Goal: Contribute content: Add original content to the website for others to see

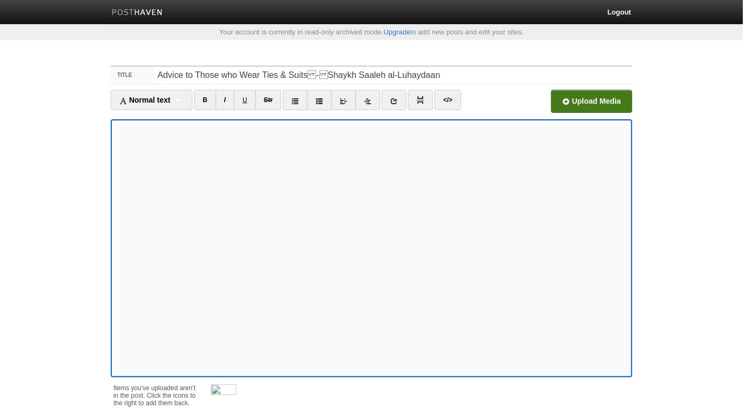
click at [600, 95] on input "file" at bounding box center [267, 104] width 814 height 55
click at [236, 386] on span at bounding box center [237, 386] width 8 height 8
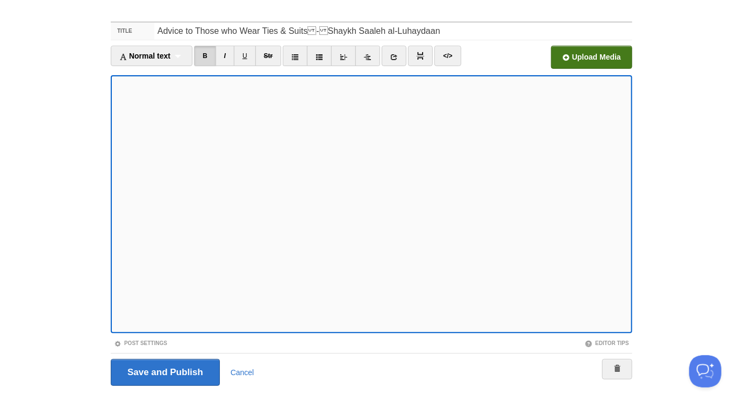
scroll to position [60, 0]
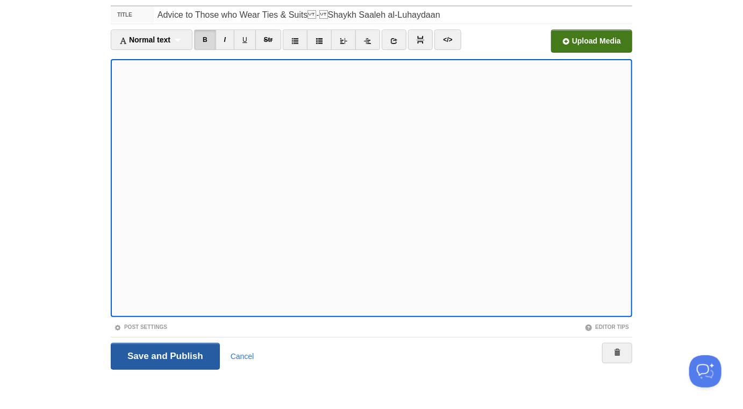
click at [157, 351] on input "Save and Publish" at bounding box center [165, 356] width 109 height 27
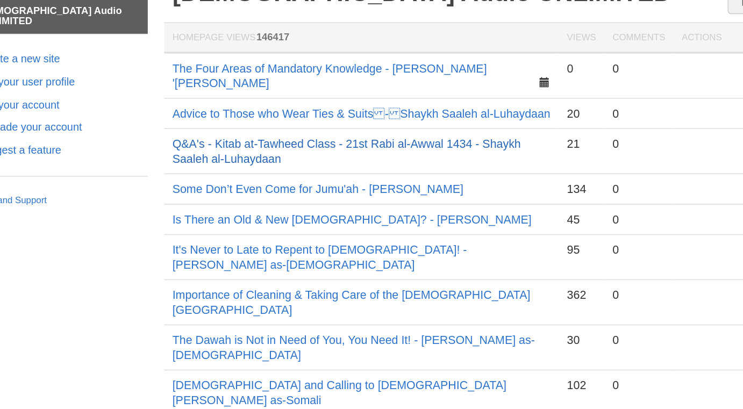
scroll to position [25, 0]
click at [383, 133] on link "Q&A's - Kitab at-Tawheed Class - 21st Rabi al-Awwal 1434 - Shaykh Saaleh al-Luh…" at bounding box center [359, 142] width 228 height 18
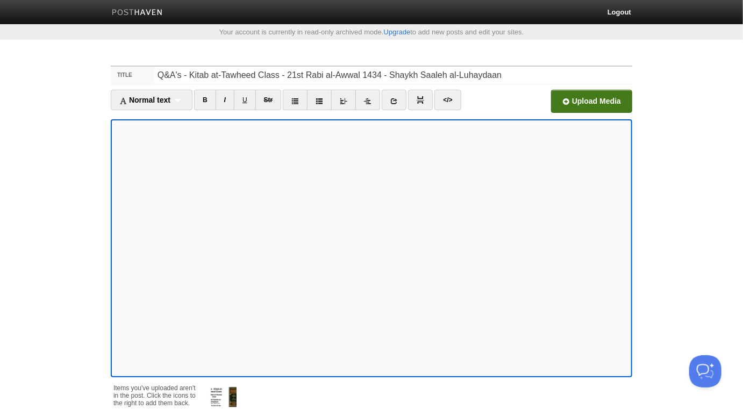
click at [595, 102] on input "file" at bounding box center [267, 104] width 814 height 55
click at [238, 382] on span at bounding box center [237, 386] width 8 height 8
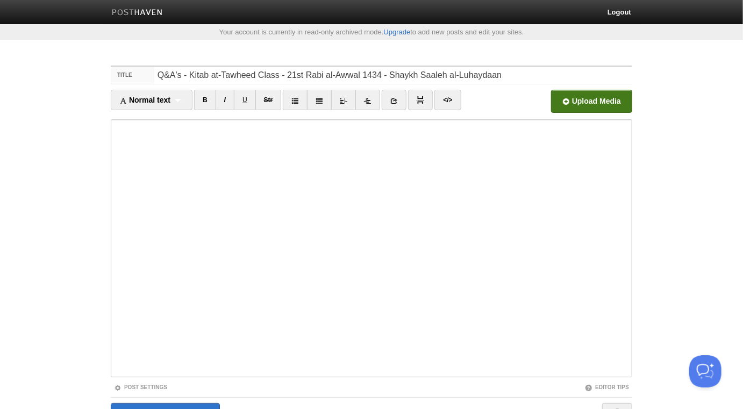
scroll to position [60, 0]
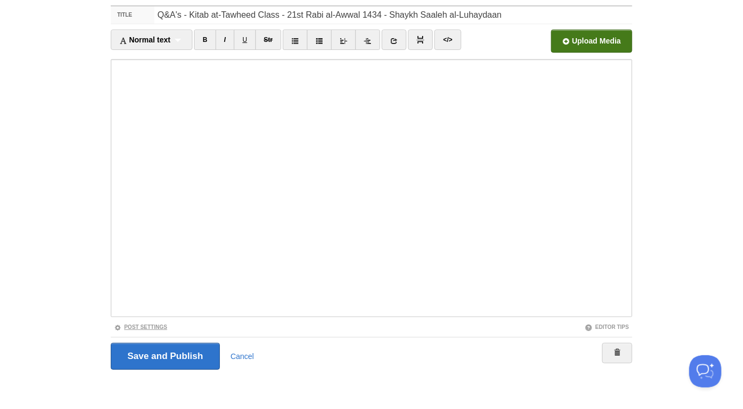
click at [155, 324] on link "Post Settings" at bounding box center [140, 327] width 53 height 6
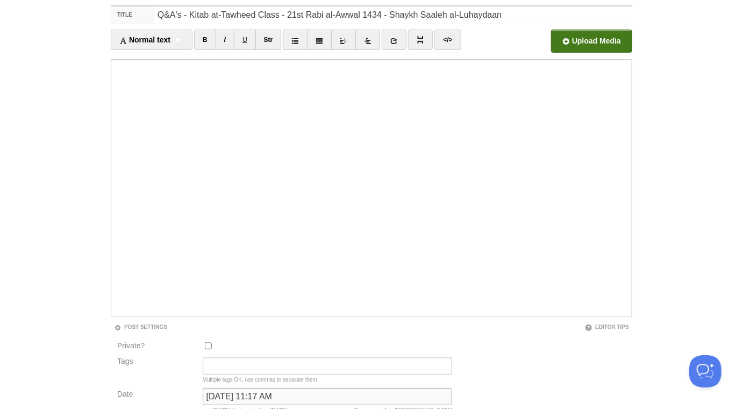
click at [234, 395] on input "September 27, 2025 at 11:17 AM" at bounding box center [328, 396] width 250 height 17
type input "now"
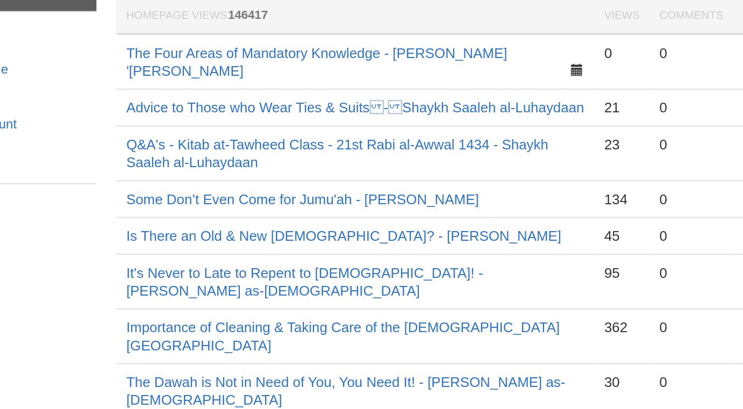
scroll to position [56, 0]
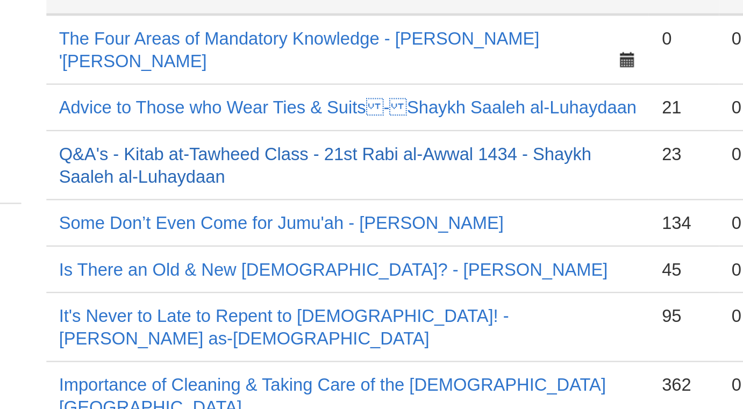
click at [381, 125] on link "Q&A's - Kitab at-Tawheed Class - 21st Rabi al-Awwal 1434 - Shaykh Saaleh al-Luh…" at bounding box center [359, 134] width 228 height 18
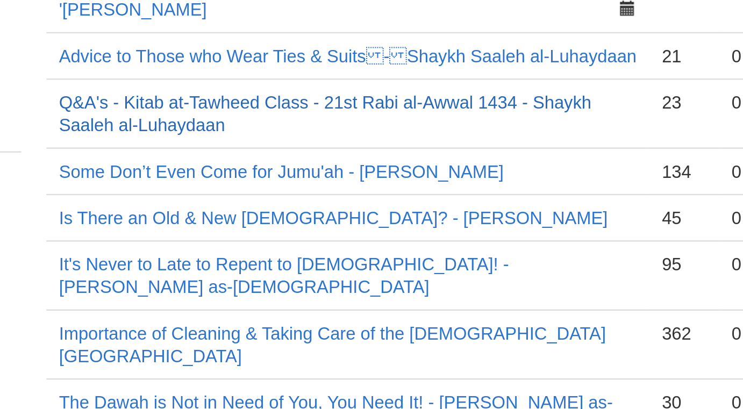
scroll to position [34, 0]
